Goal: Information Seeking & Learning: Learn about a topic

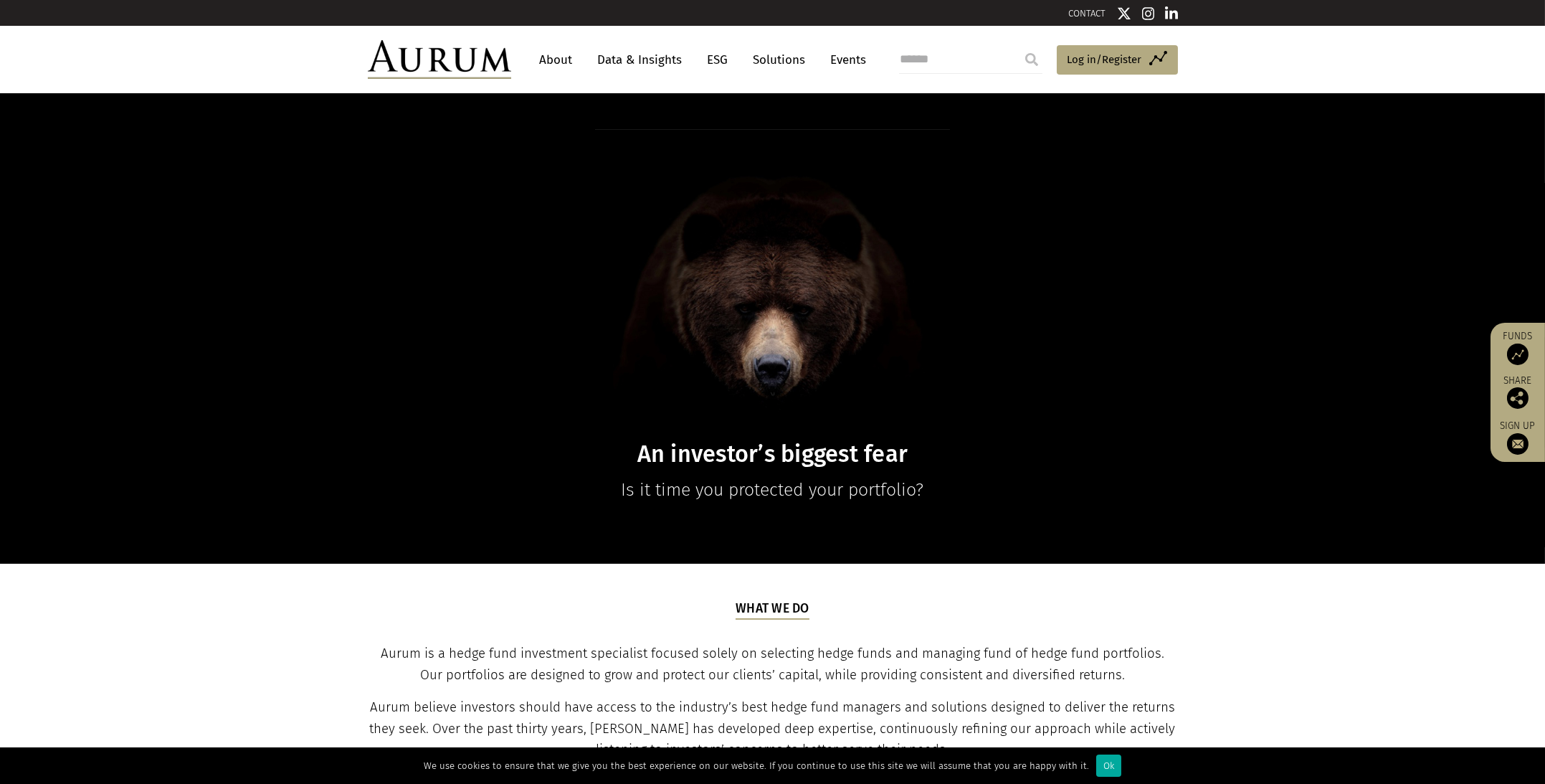
click at [565, 57] on link "About" at bounding box center [556, 59] width 47 height 27
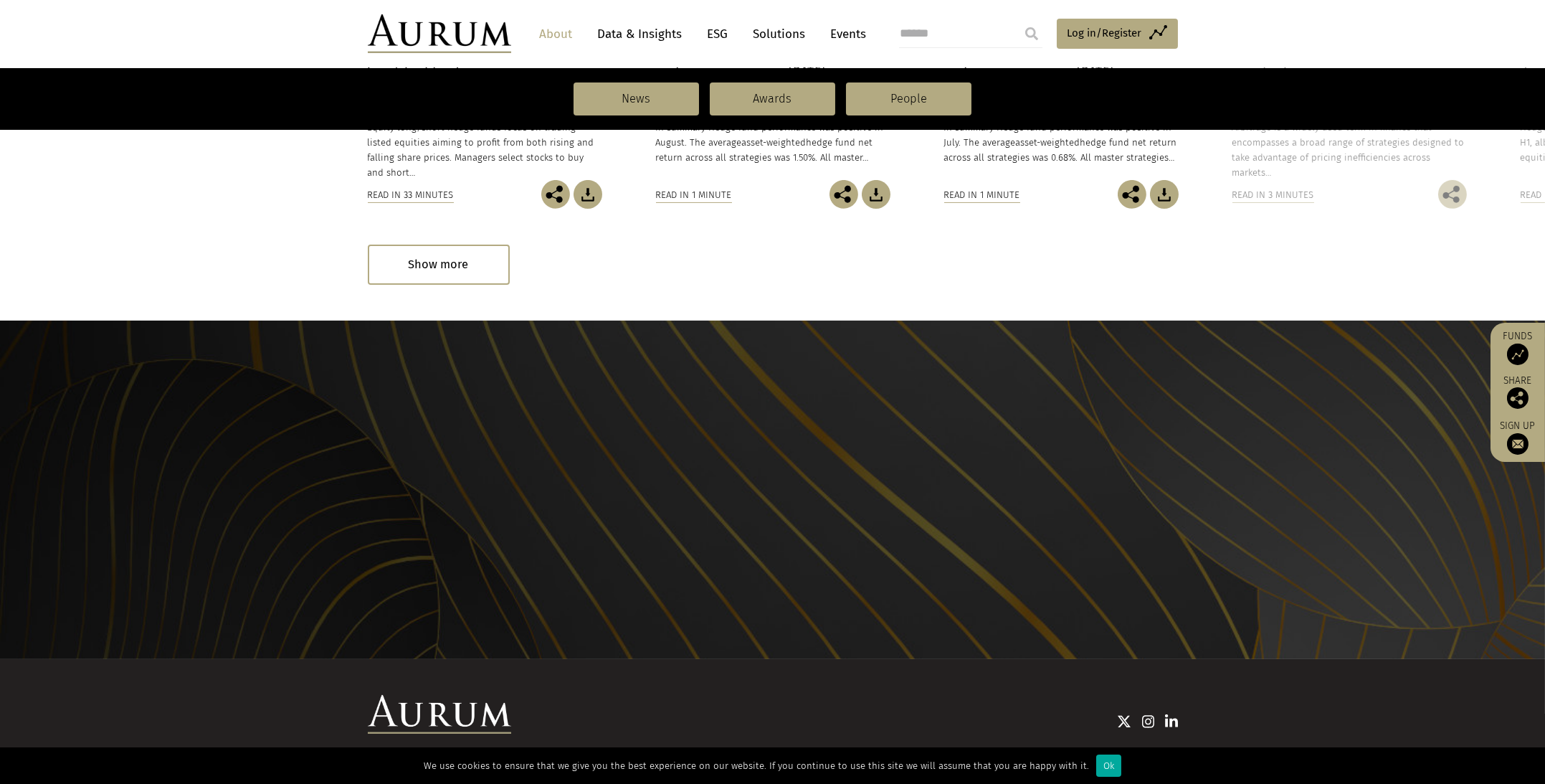
scroll to position [1354, 0]
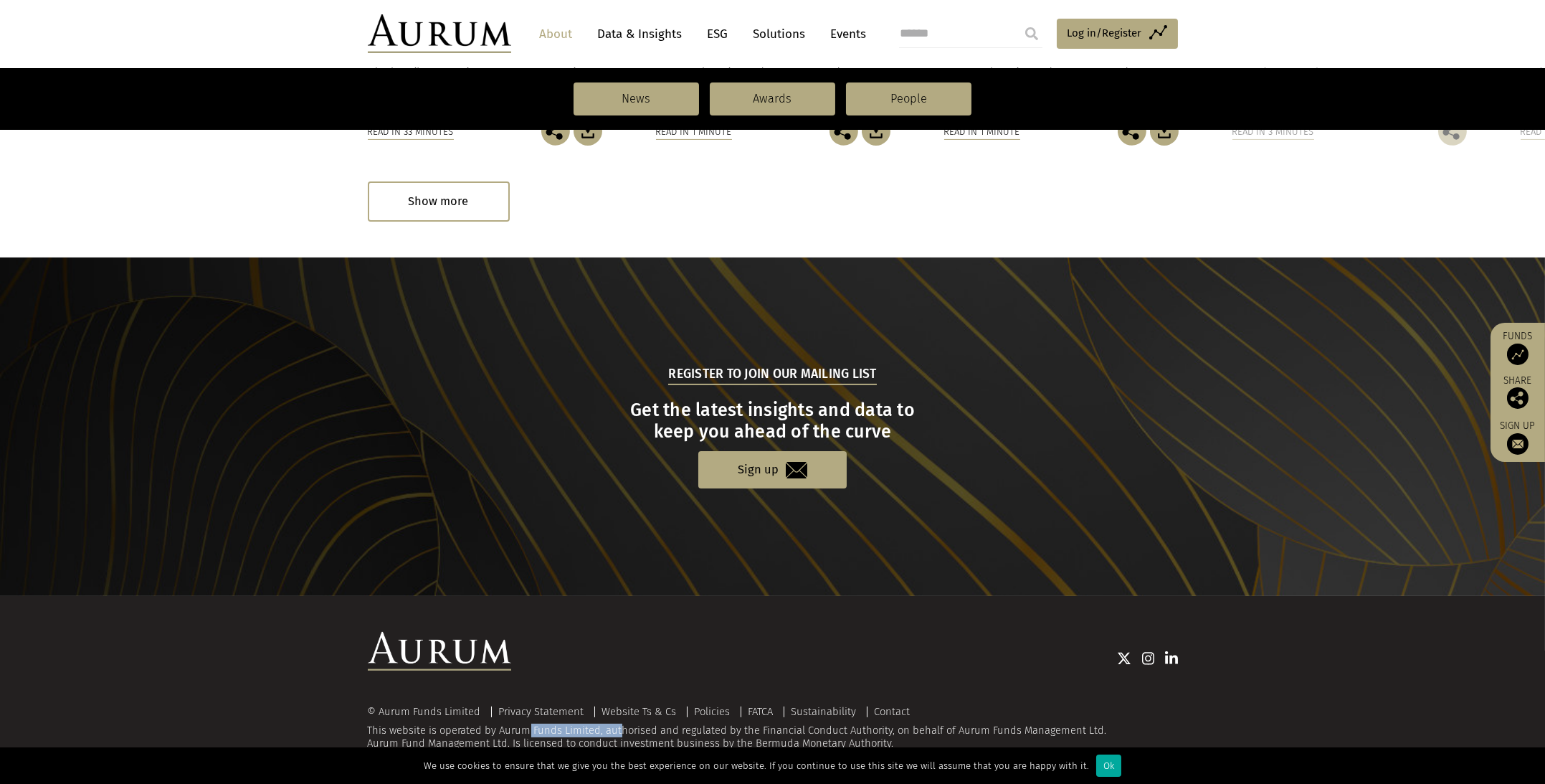
drag, startPoint x: 500, startPoint y: 731, endPoint x: 599, endPoint y: 724, distance: 99.2
click at [599, 724] on div "© Aurum Funds Limited Privacy Statement Website Ts & Cs Policies FATCA Sustaina…" at bounding box center [772, 727] width 810 height 44
copy div "Aurum Funds Limited"
click at [765, 33] on link "Solutions" at bounding box center [779, 33] width 67 height 27
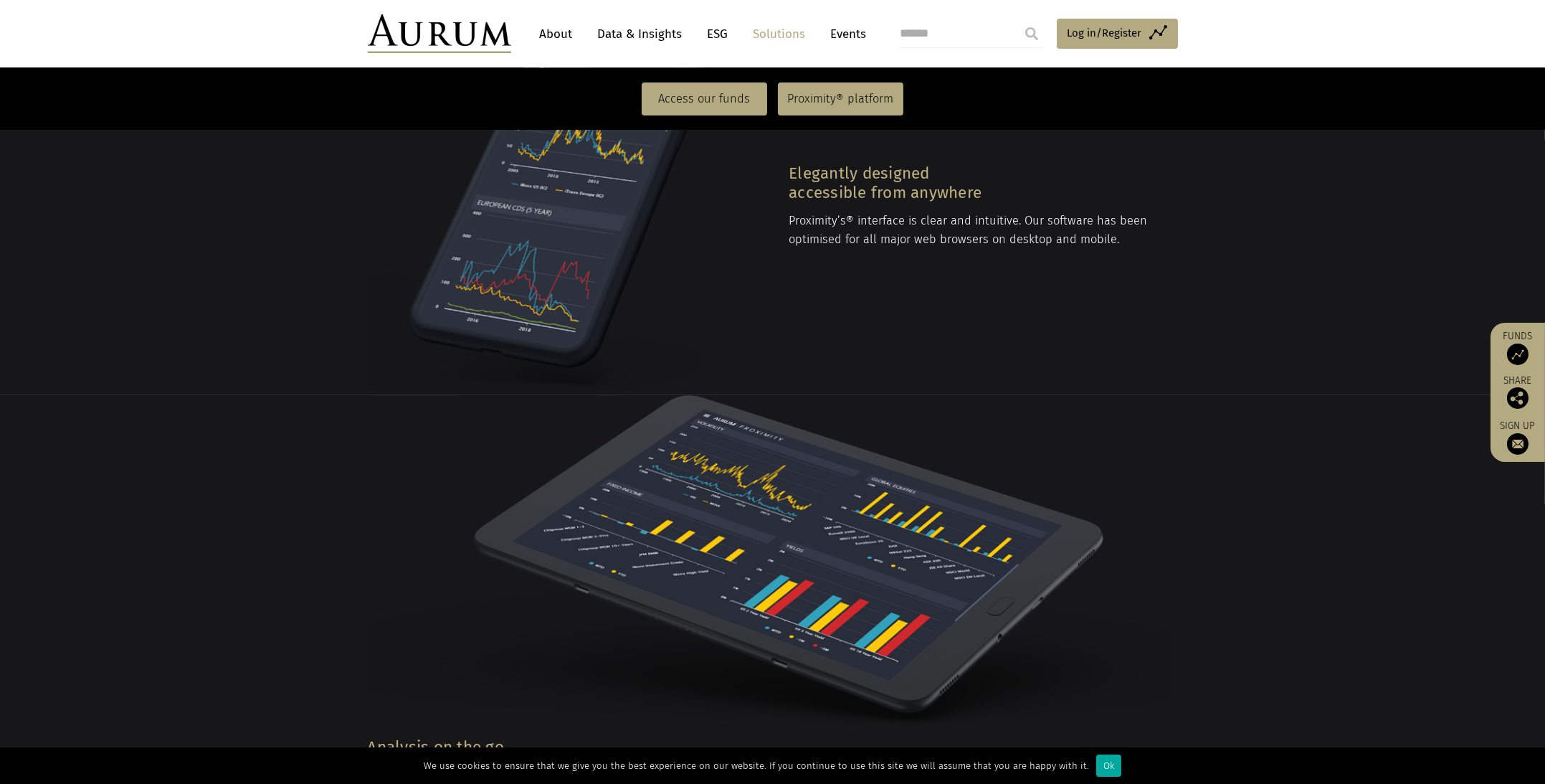
scroll to position [2437, 0]
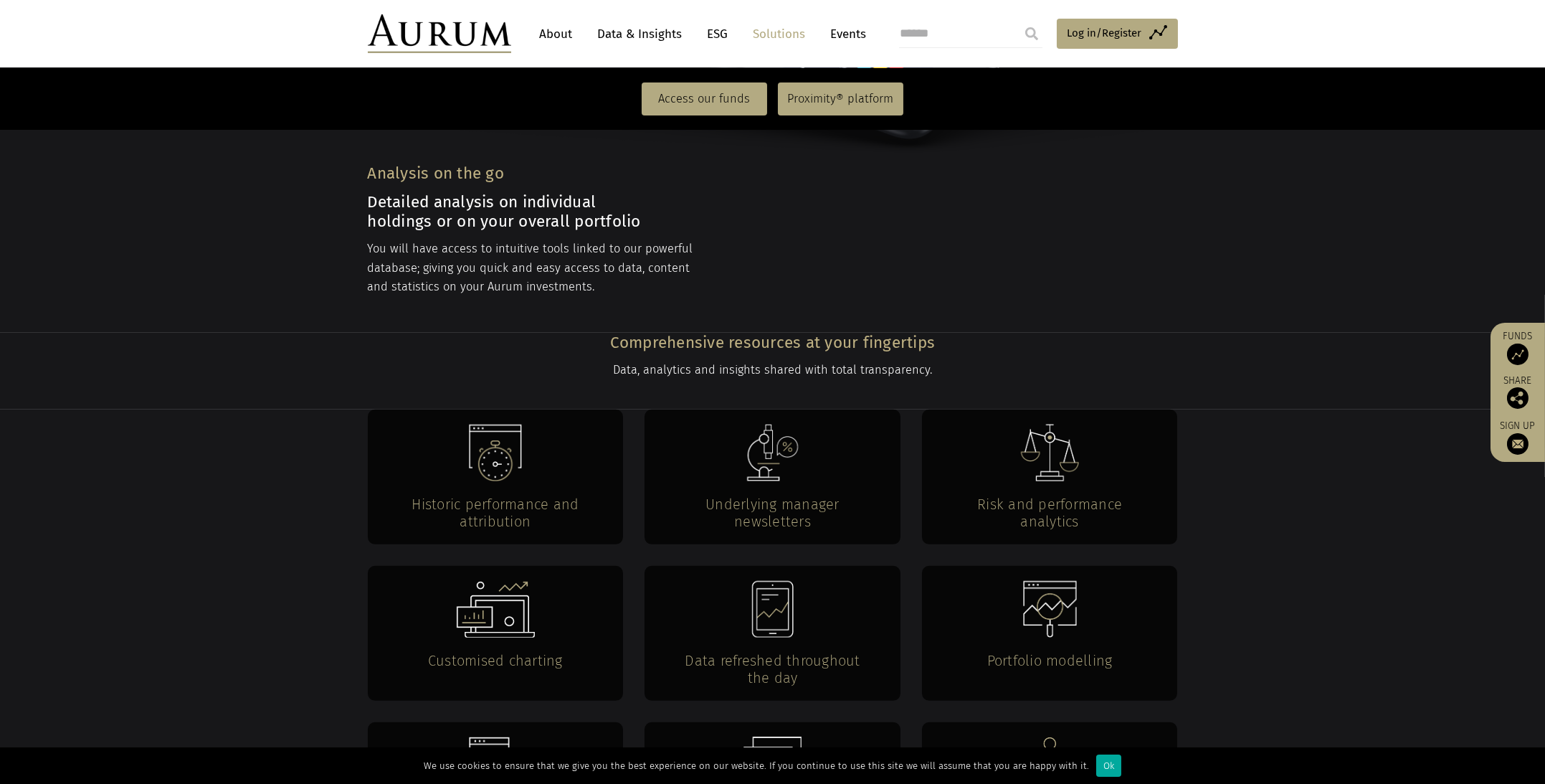
click at [869, 25] on li "Events" at bounding box center [849, 33] width 50 height 27
click at [856, 29] on link "Events" at bounding box center [845, 33] width 43 height 27
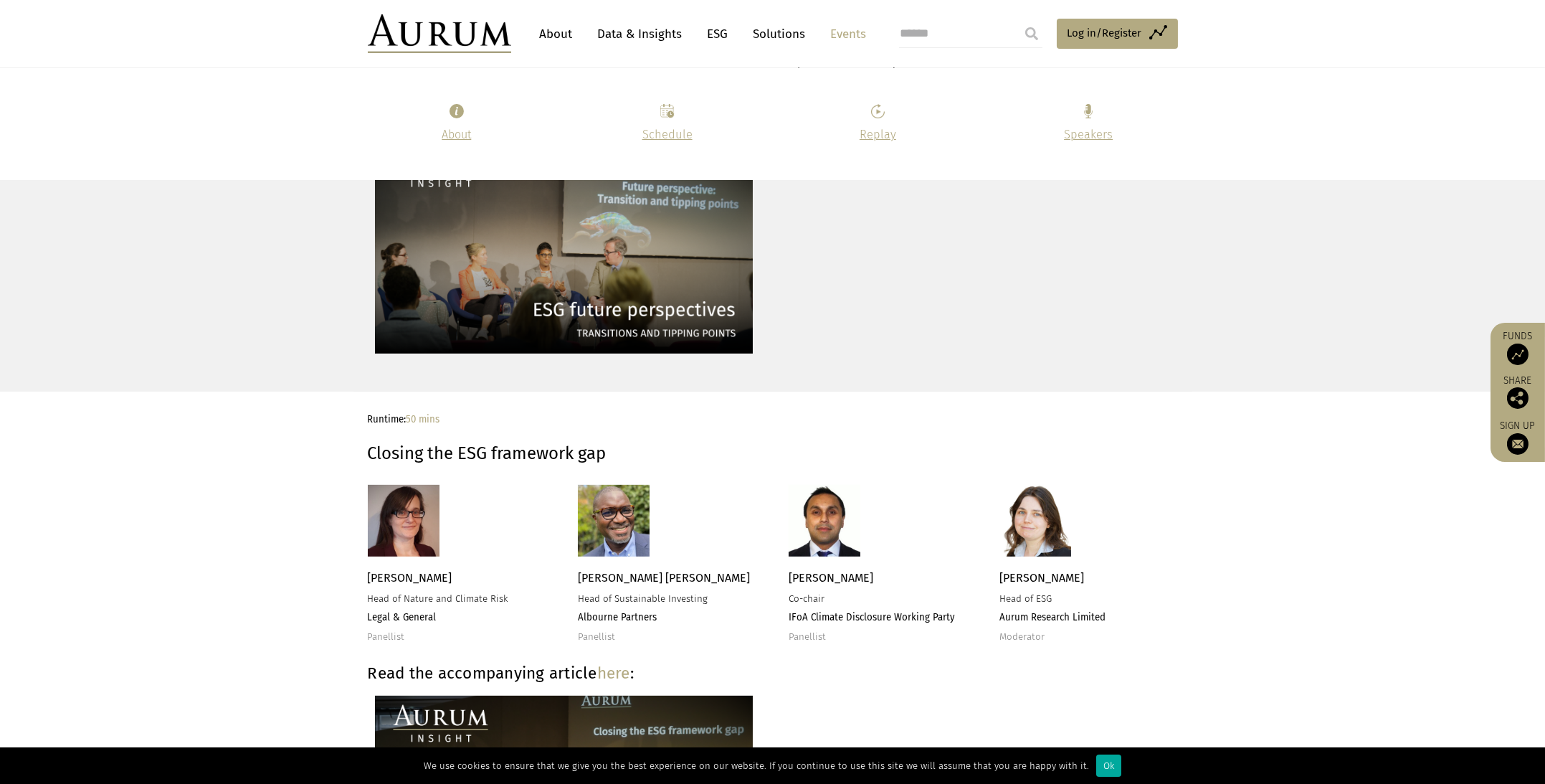
scroll to position [2294, 0]
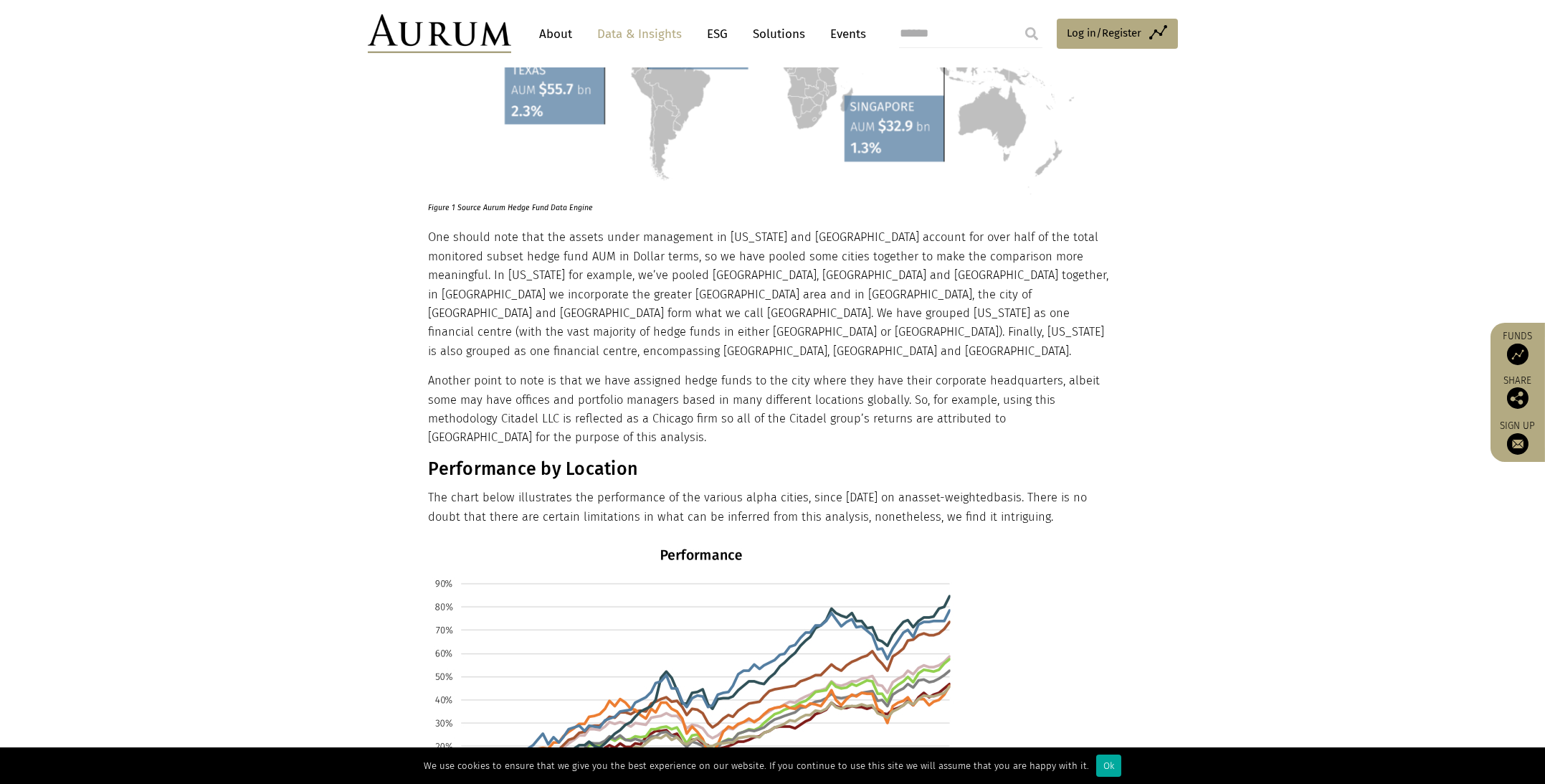
scroll to position [1864, 0]
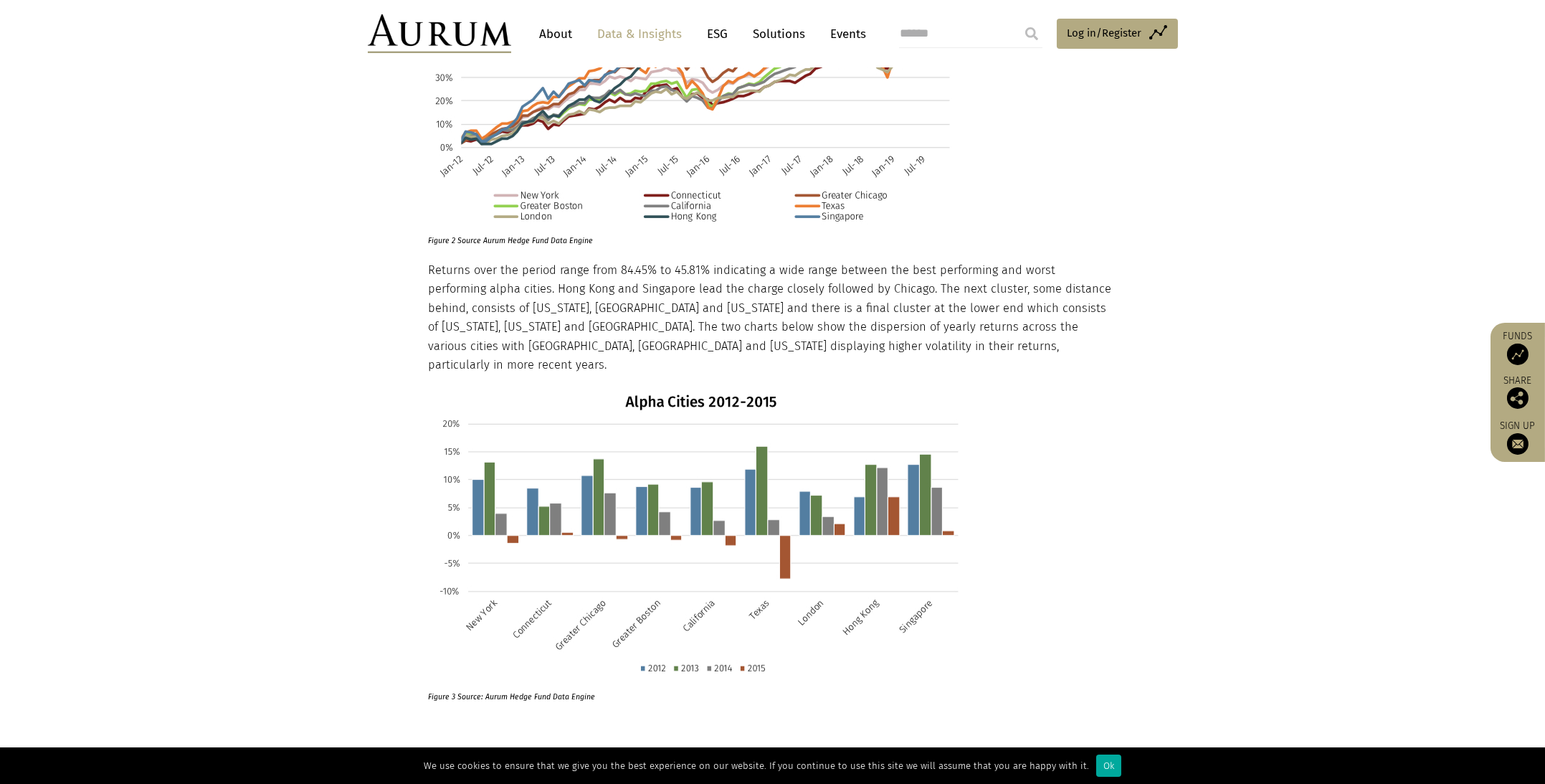
click at [397, 30] on img at bounding box center [439, 33] width 144 height 39
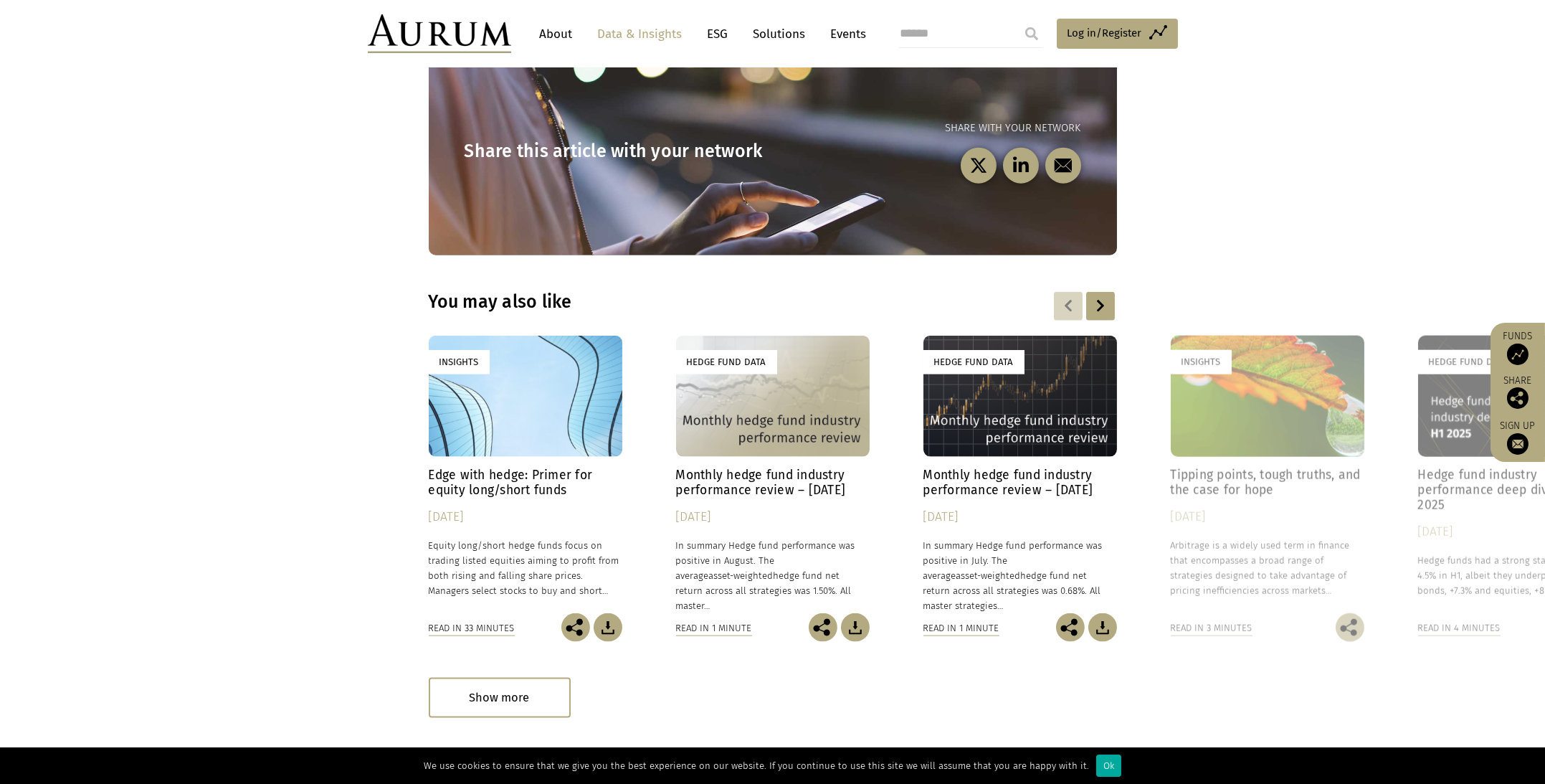
scroll to position [6407, 0]
